Goal: Task Accomplishment & Management: Manage account settings

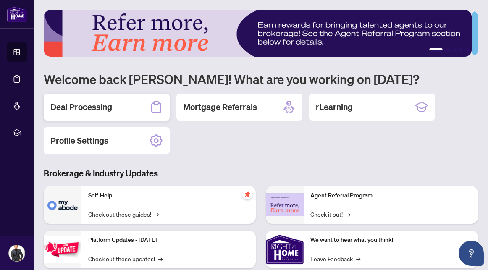
click at [102, 103] on h2 "Deal Processing" at bounding box center [81, 107] width 62 height 12
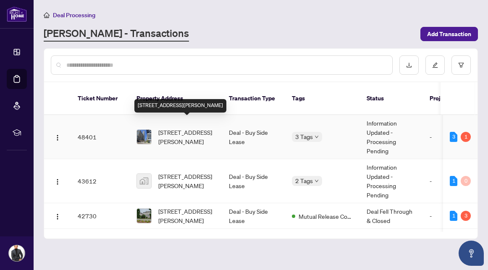
click at [189, 128] on span "[STREET_ADDRESS][PERSON_NAME]" at bounding box center [186, 137] width 57 height 18
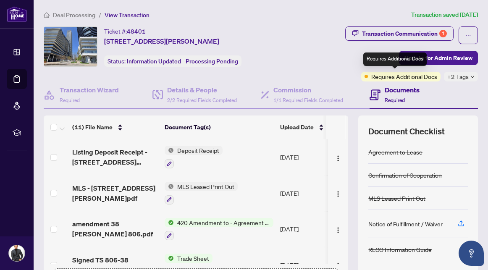
click at [397, 77] on span "Requires Additional Docs" at bounding box center [404, 76] width 66 height 9
click at [466, 78] on div "+2 Tags" at bounding box center [461, 77] width 34 height 10
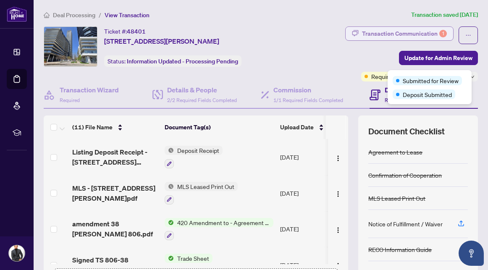
click at [369, 27] on div "Transaction Communication 1" at bounding box center [404, 33] width 85 height 13
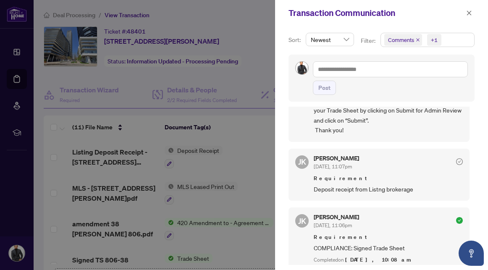
scroll to position [107, 0]
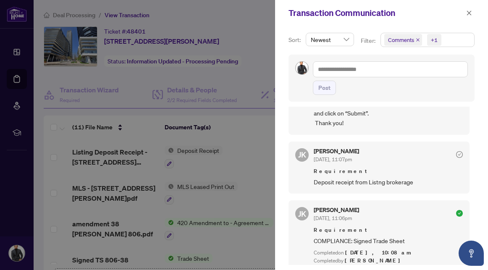
click at [240, 19] on div at bounding box center [244, 135] width 488 height 270
click at [18, 55] on div at bounding box center [244, 135] width 488 height 270
click at [466, 16] on icon "close" at bounding box center [469, 13] width 6 height 6
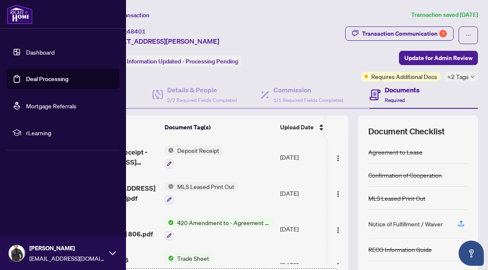
click at [26, 52] on link "Dashboard" at bounding box center [40, 52] width 29 height 8
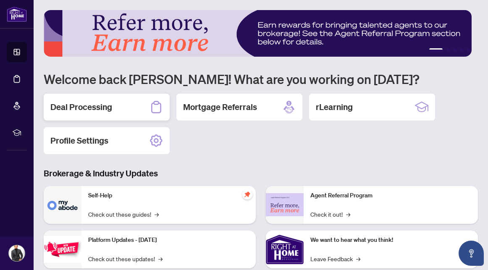
click at [140, 115] on div "Deal Processing" at bounding box center [107, 107] width 126 height 27
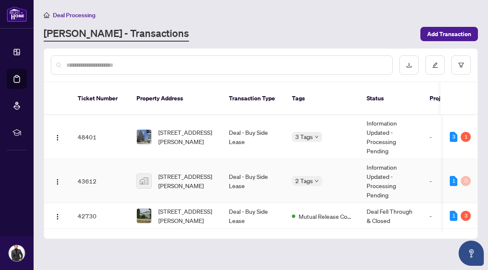
click at [217, 182] on td "[STREET_ADDRESS][PERSON_NAME]" at bounding box center [176, 181] width 92 height 44
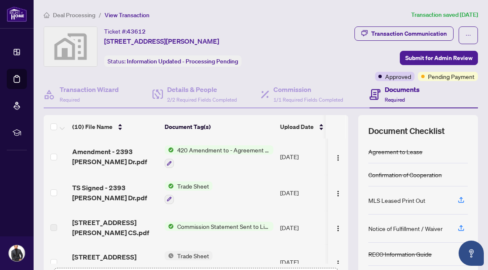
click at [229, 153] on span "420 Amendment to - Agreement to Lease - Residential" at bounding box center [223, 149] width 99 height 9
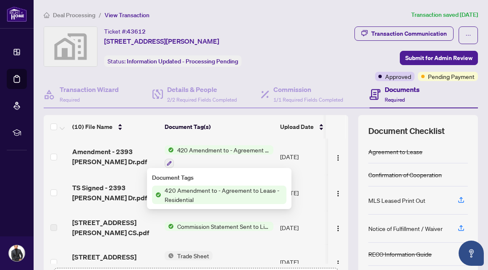
click at [229, 154] on div "420 Amendment to - Agreement to Lease - Residential" at bounding box center [218, 156] width 109 height 23
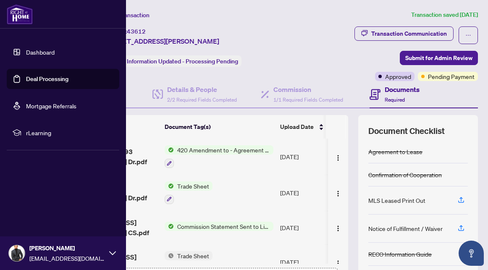
click at [26, 52] on link "Dashboard" at bounding box center [40, 52] width 29 height 8
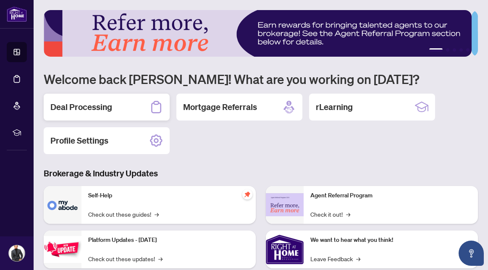
click at [130, 97] on div "Deal Processing" at bounding box center [107, 107] width 126 height 27
